Goal: Transaction & Acquisition: Purchase product/service

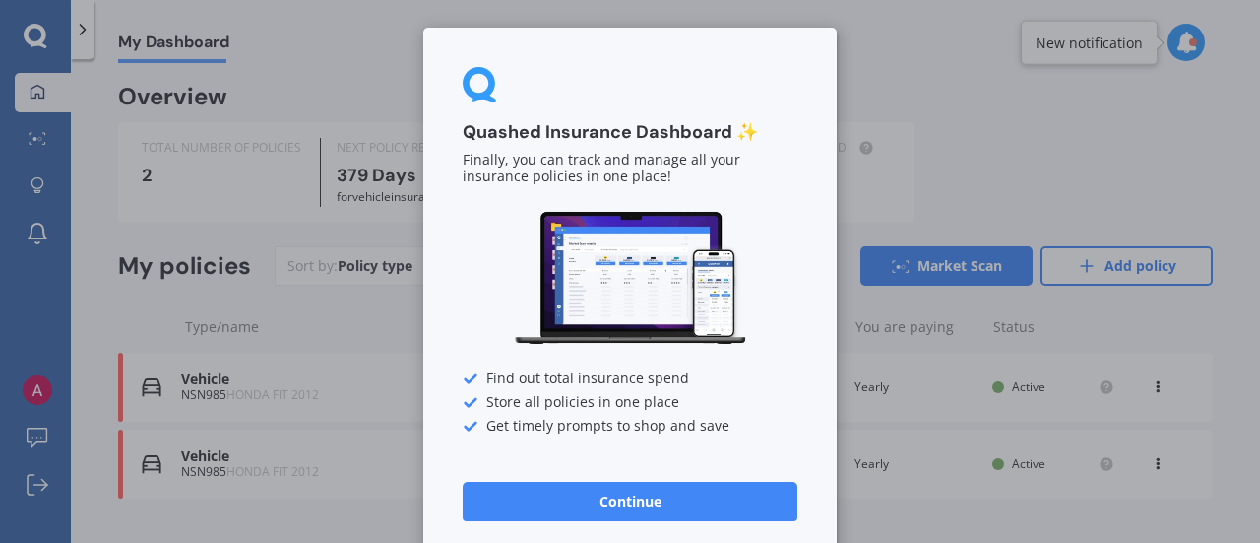
click at [626, 503] on button "Continue" at bounding box center [630, 501] width 335 height 39
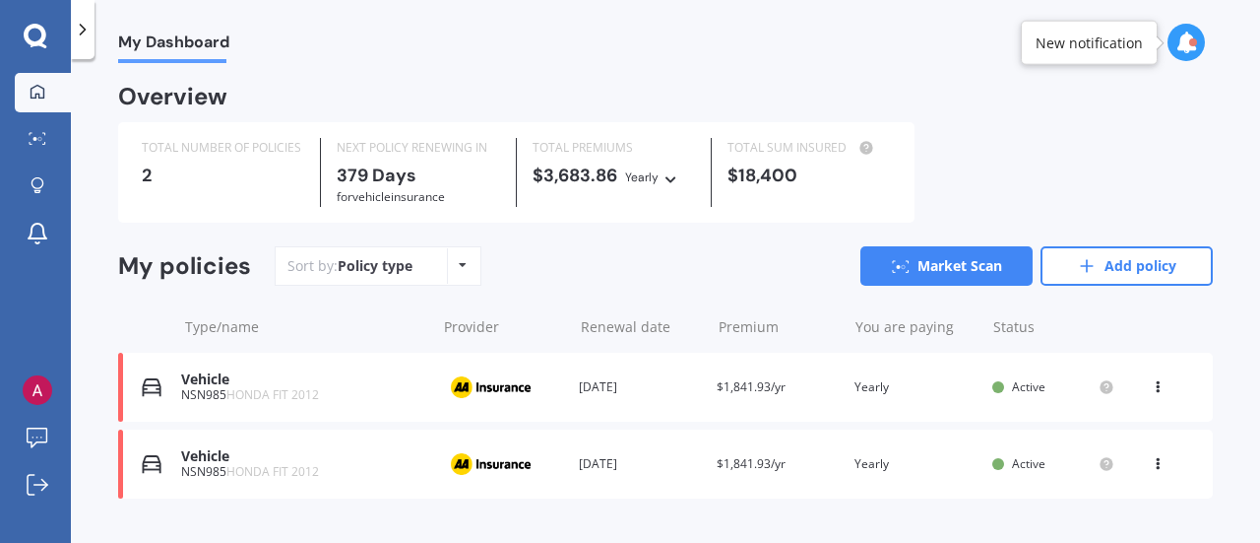
scroll to position [6, 0]
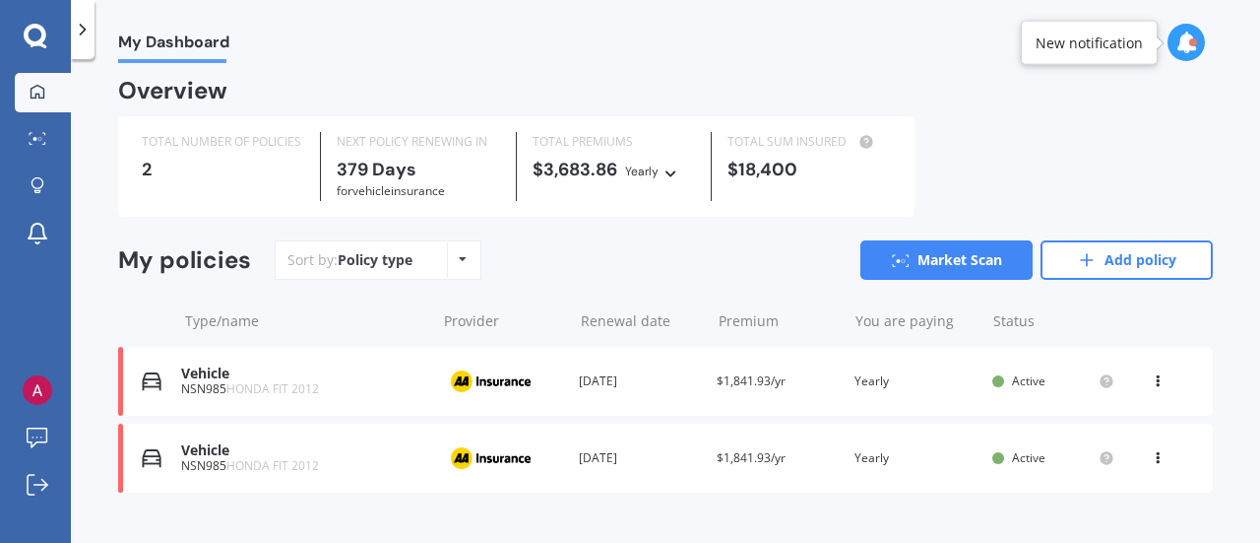
click at [685, 377] on div "Renewal date [DATE]" at bounding box center [640, 381] width 122 height 20
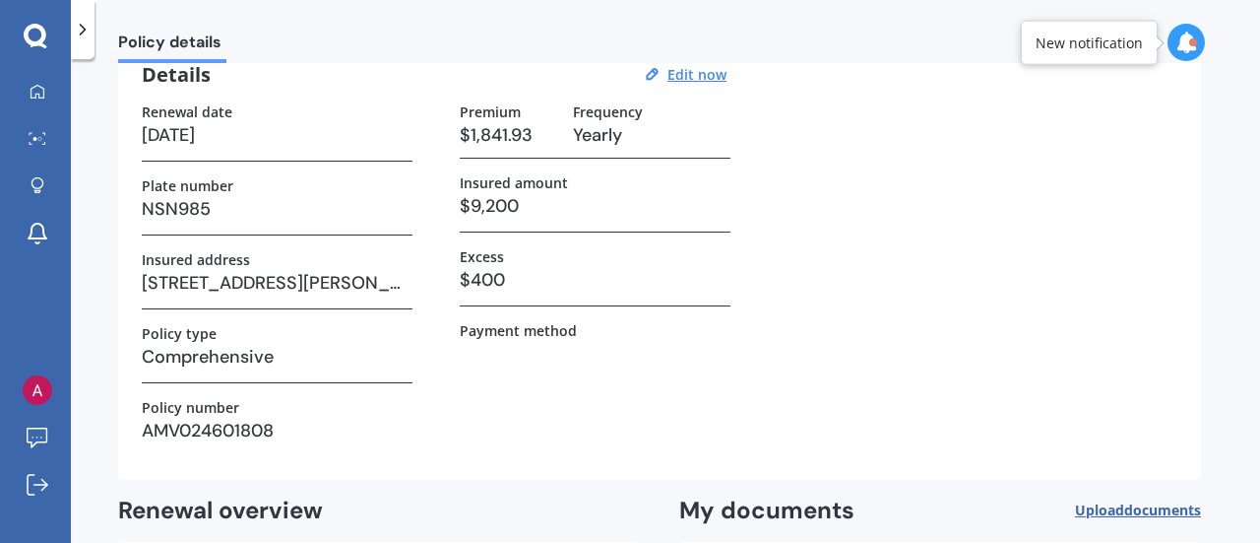
scroll to position [81, 0]
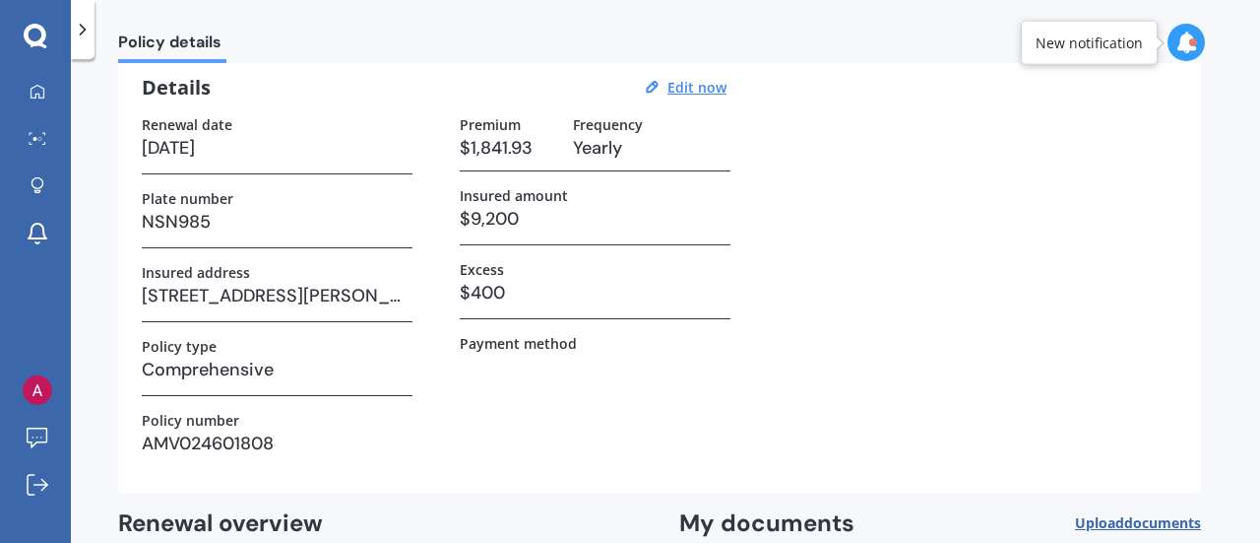
click at [92, 29] on icon at bounding box center [83, 30] width 20 height 20
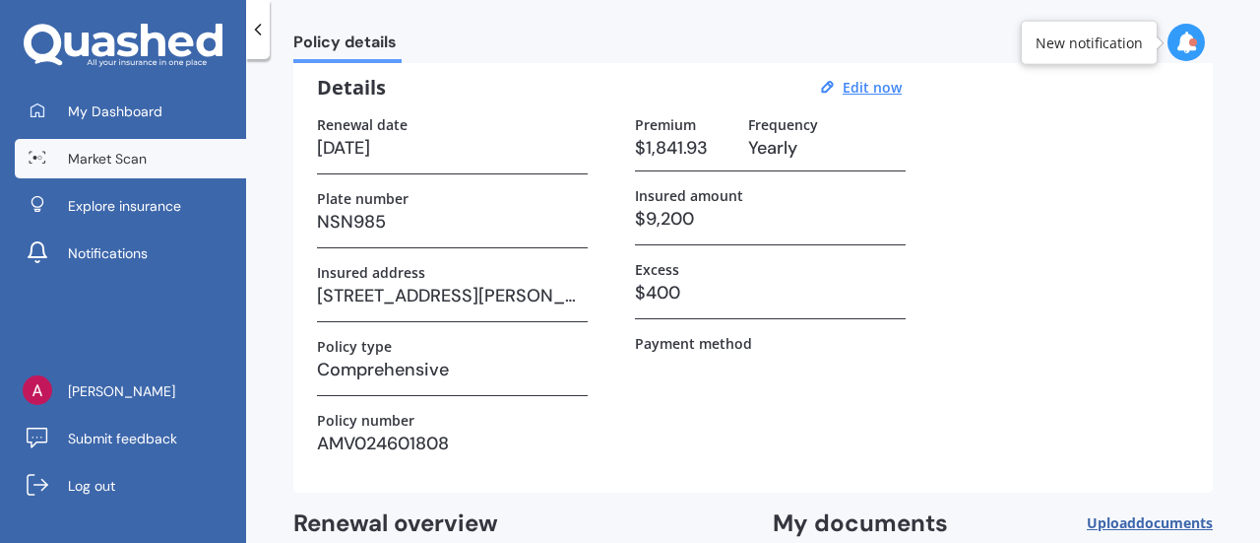
click at [136, 161] on span "Market Scan" at bounding box center [107, 159] width 79 height 20
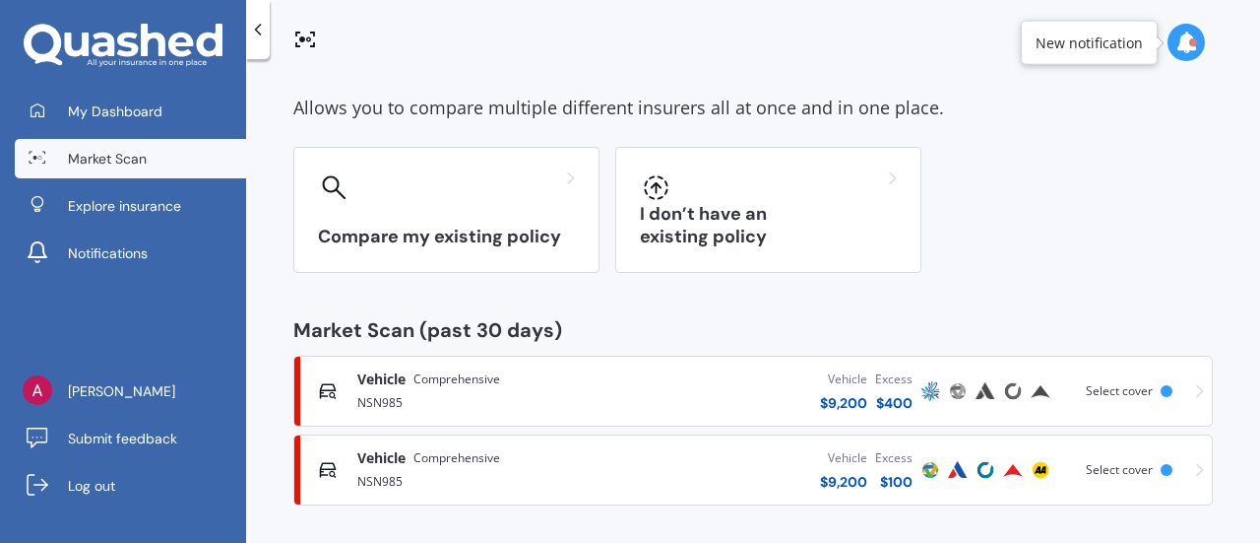
scroll to position [87, 0]
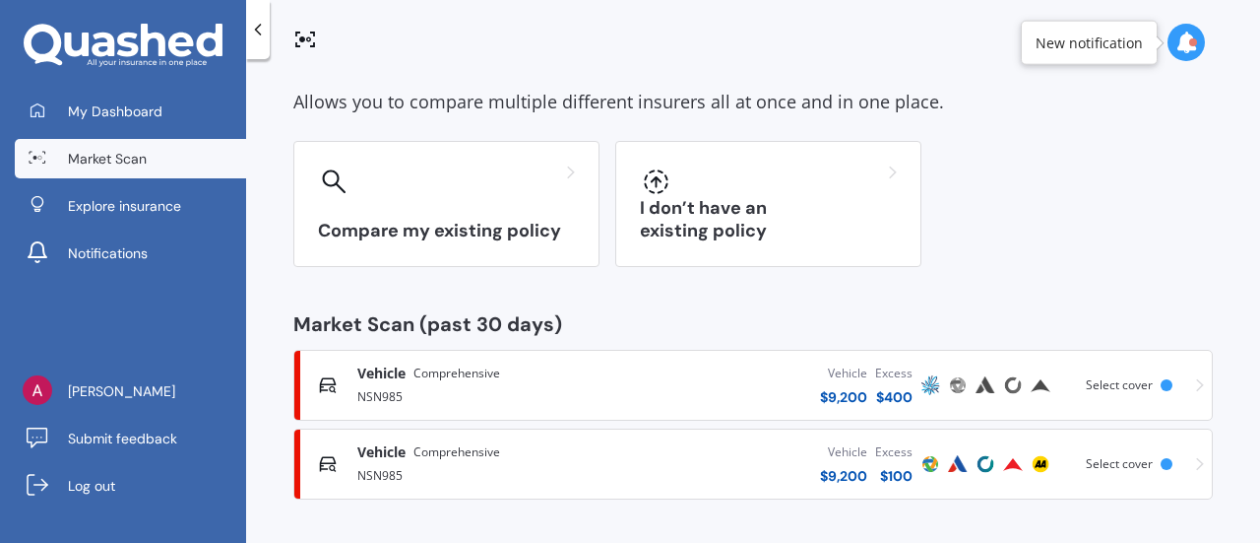
click at [678, 397] on div "Vehicle $ 9,200 Excess $ 400" at bounding box center [766, 384] width 299 height 59
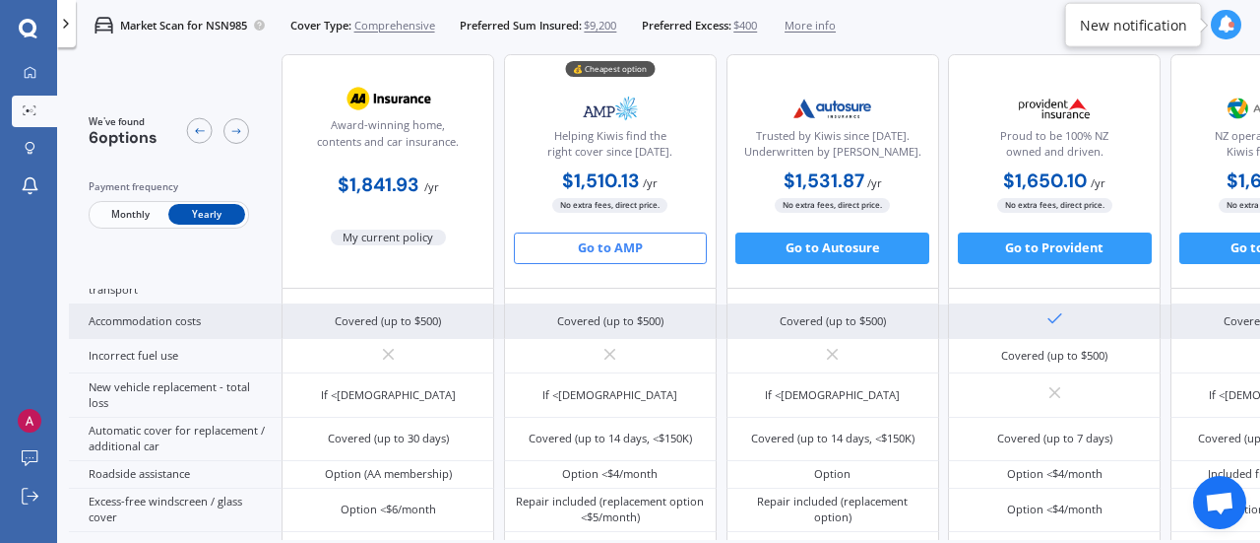
scroll to position [489, 0]
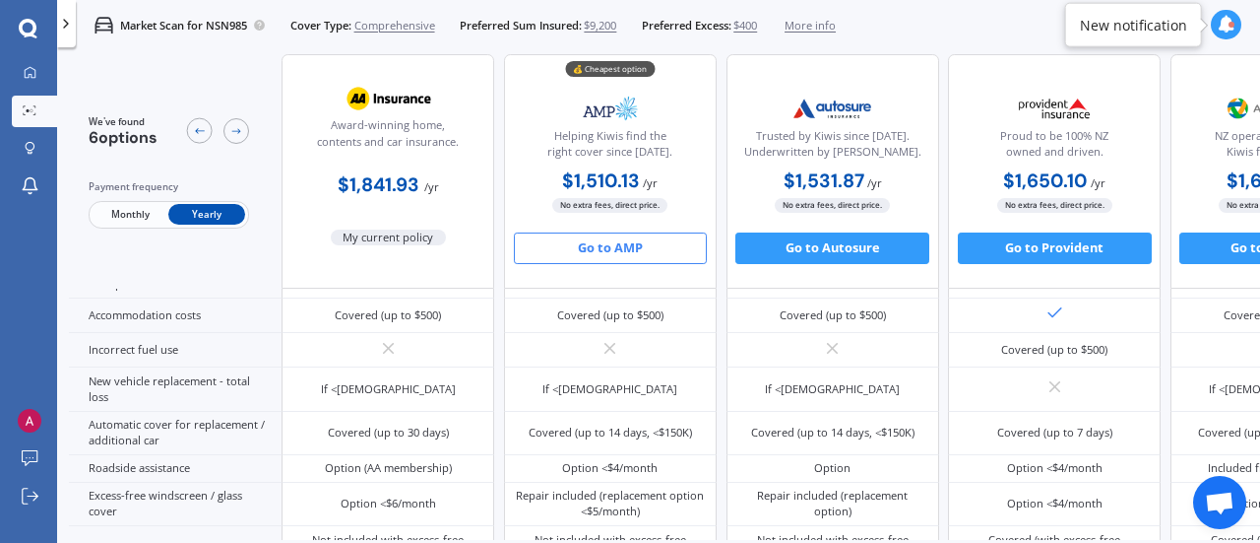
click at [611, 257] on button "Go to AMP" at bounding box center [611, 248] width 194 height 32
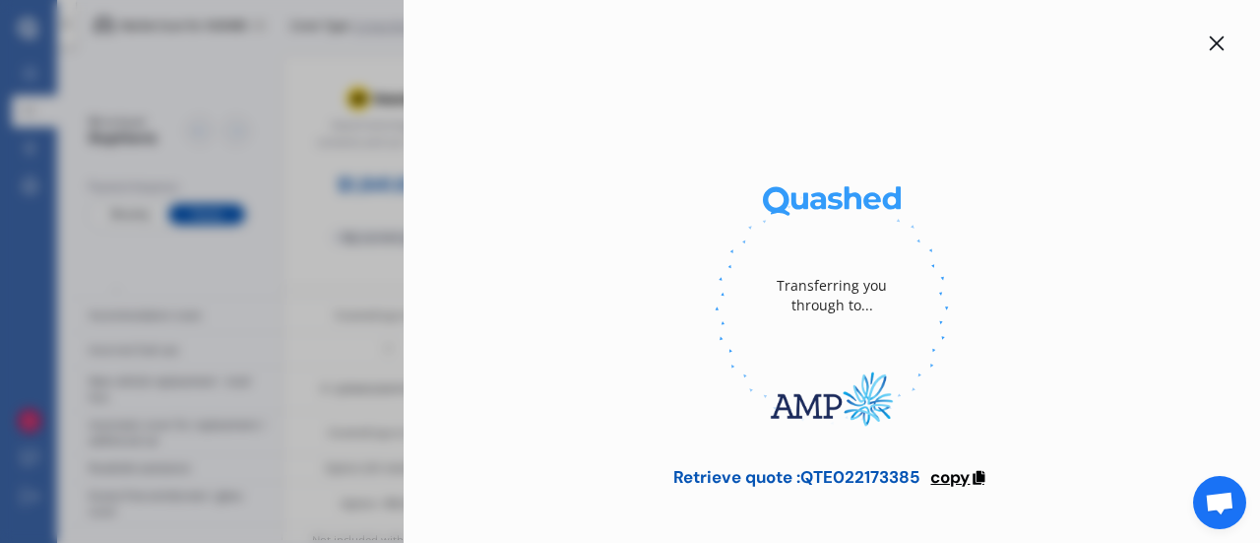
click at [966, 477] on span "copy" at bounding box center [950, 477] width 39 height 22
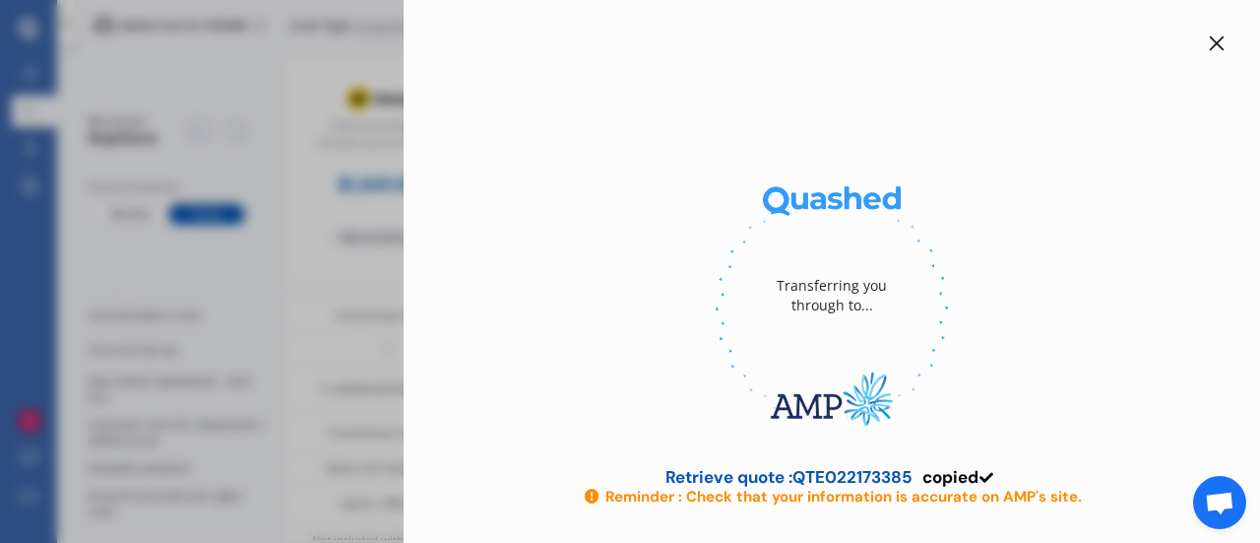
click at [1211, 33] on div at bounding box center [1217, 44] width 24 height 24
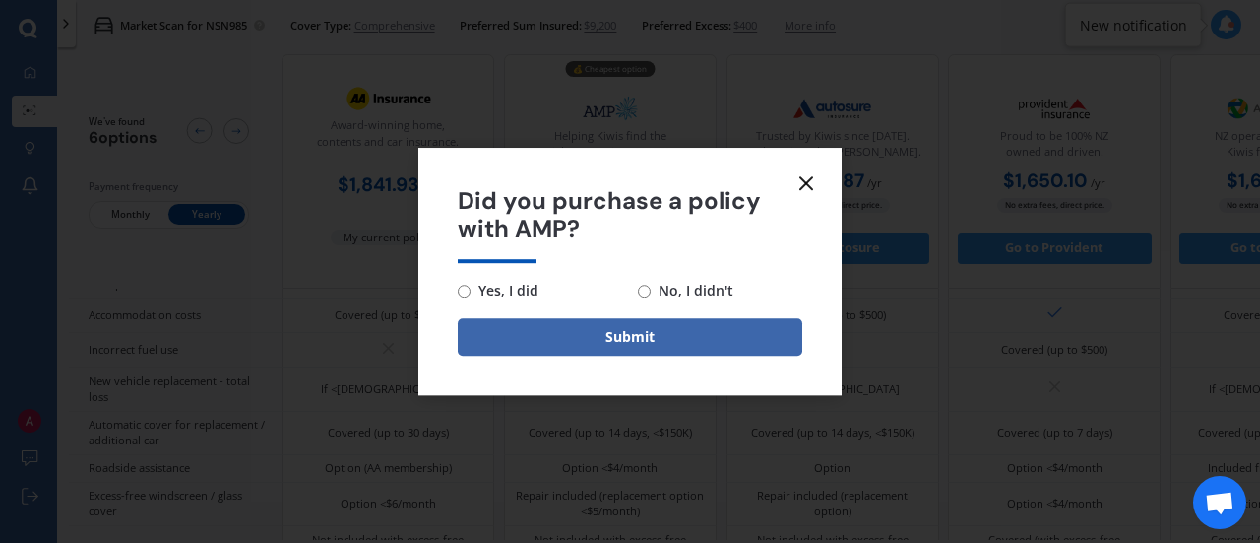
click at [818, 170] on form "Did you purchase a policy with AMP? Yes, I did No, I didn't Submit" at bounding box center [630, 272] width 423 height 248
click at [832, 170] on form "Did you purchase a policy with AMP? Yes, I did No, I didn't Submit" at bounding box center [630, 272] width 423 height 248
click at [809, 182] on icon at bounding box center [807, 183] width 24 height 24
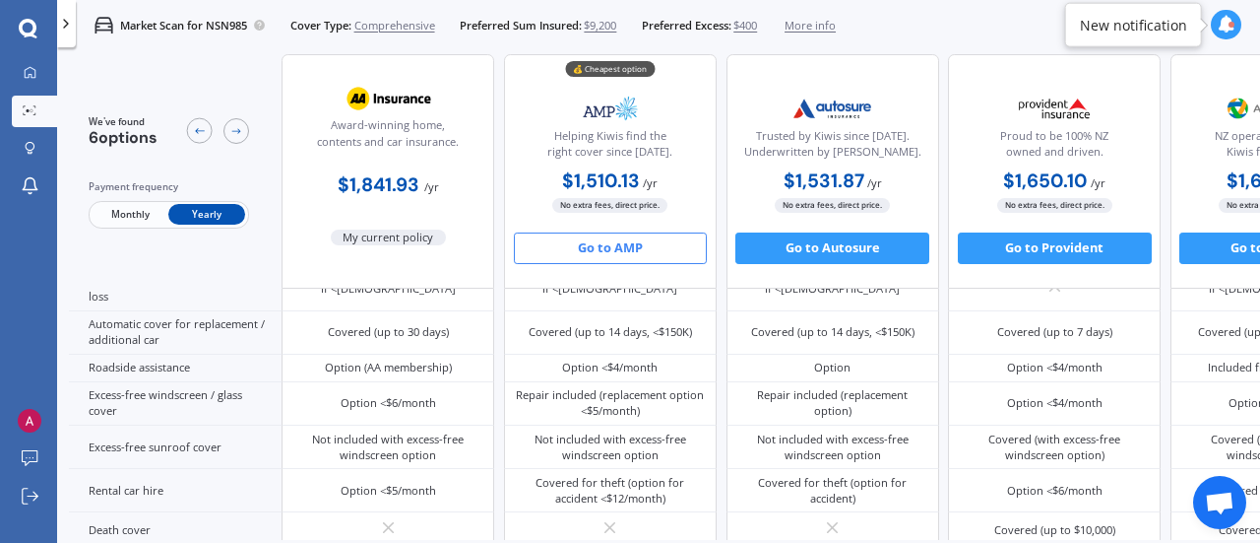
scroll to position [620, 0]
